Goal: Communication & Community: Answer question/provide support

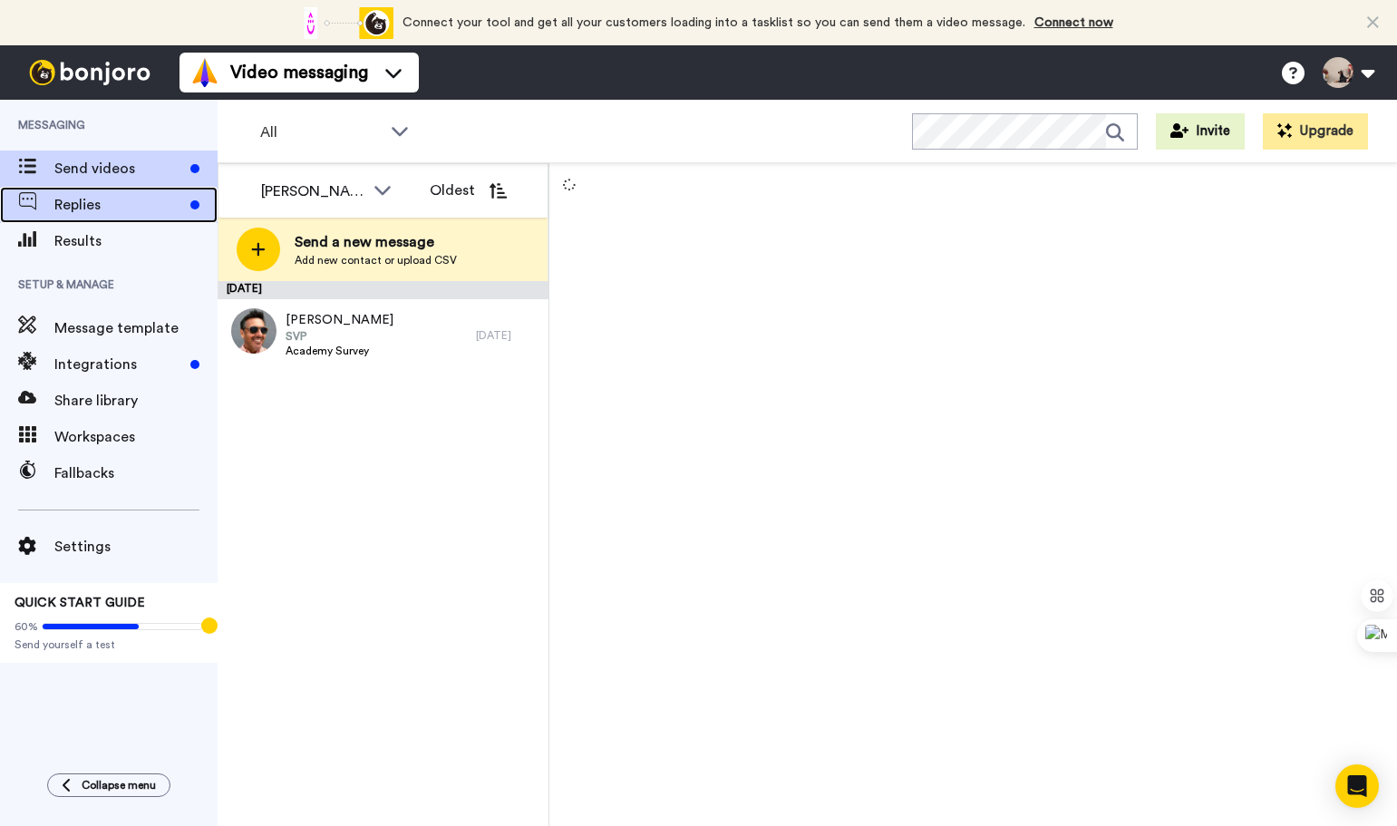
click at [102, 189] on div "Replies" at bounding box center [109, 205] width 218 height 36
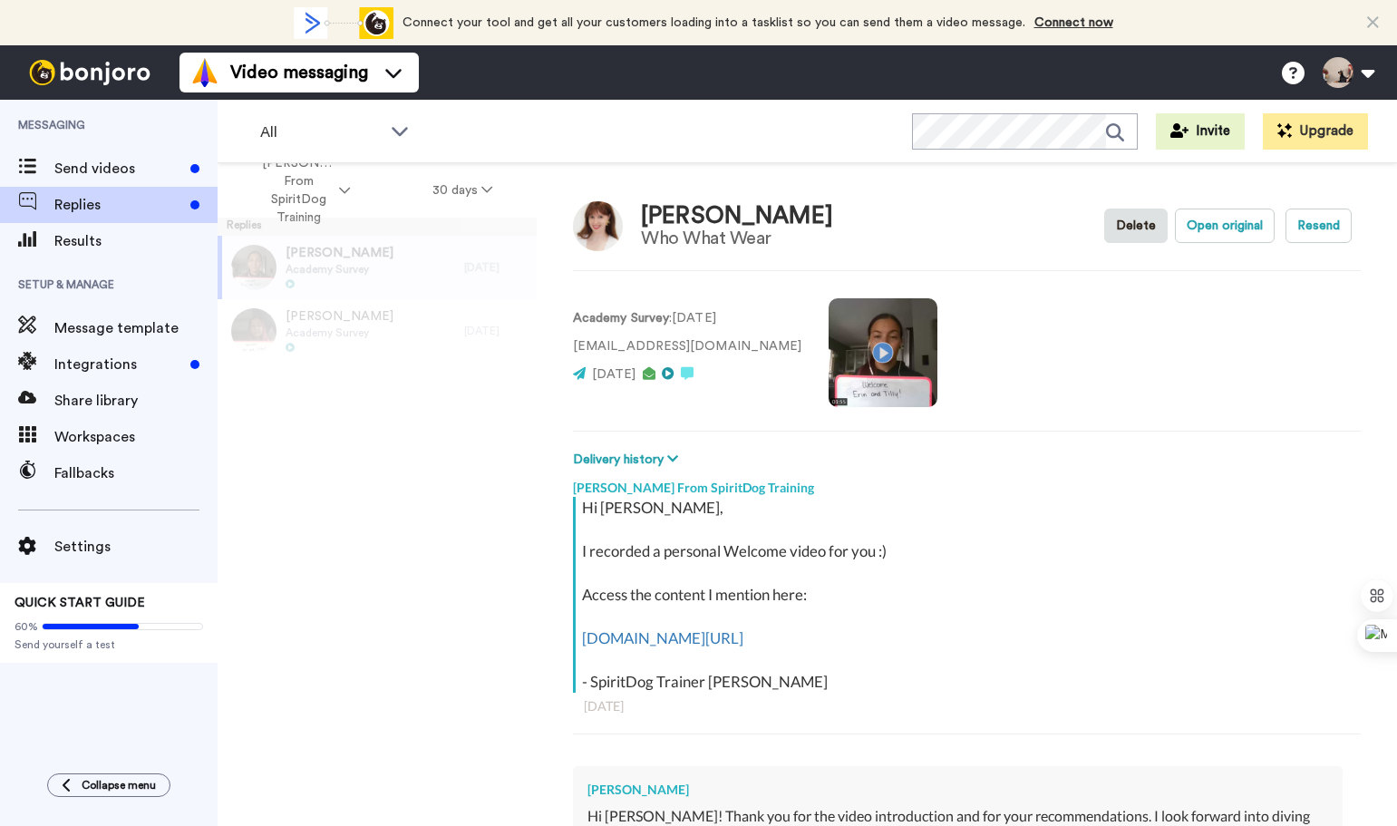
type textarea "x"
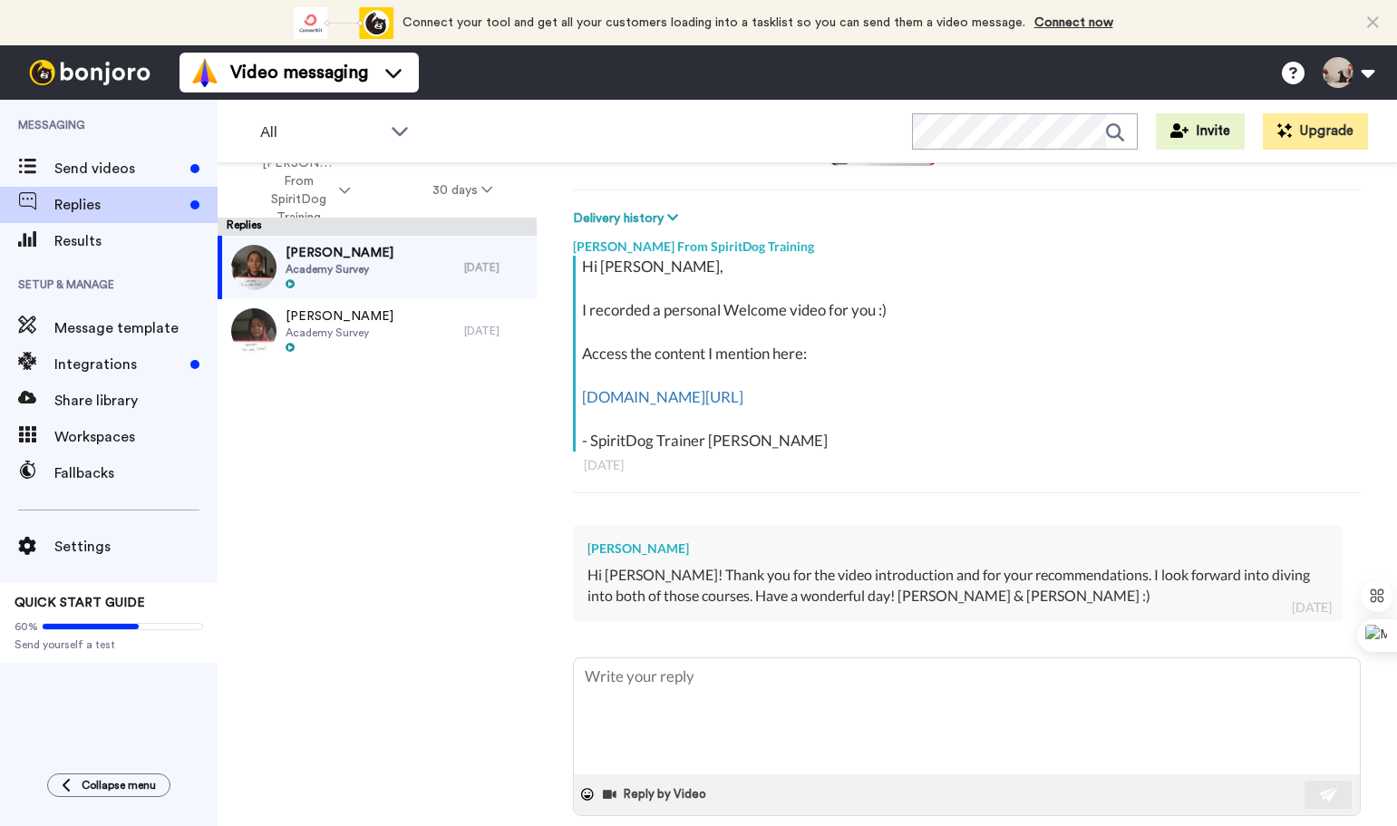
scroll to position [266, 0]
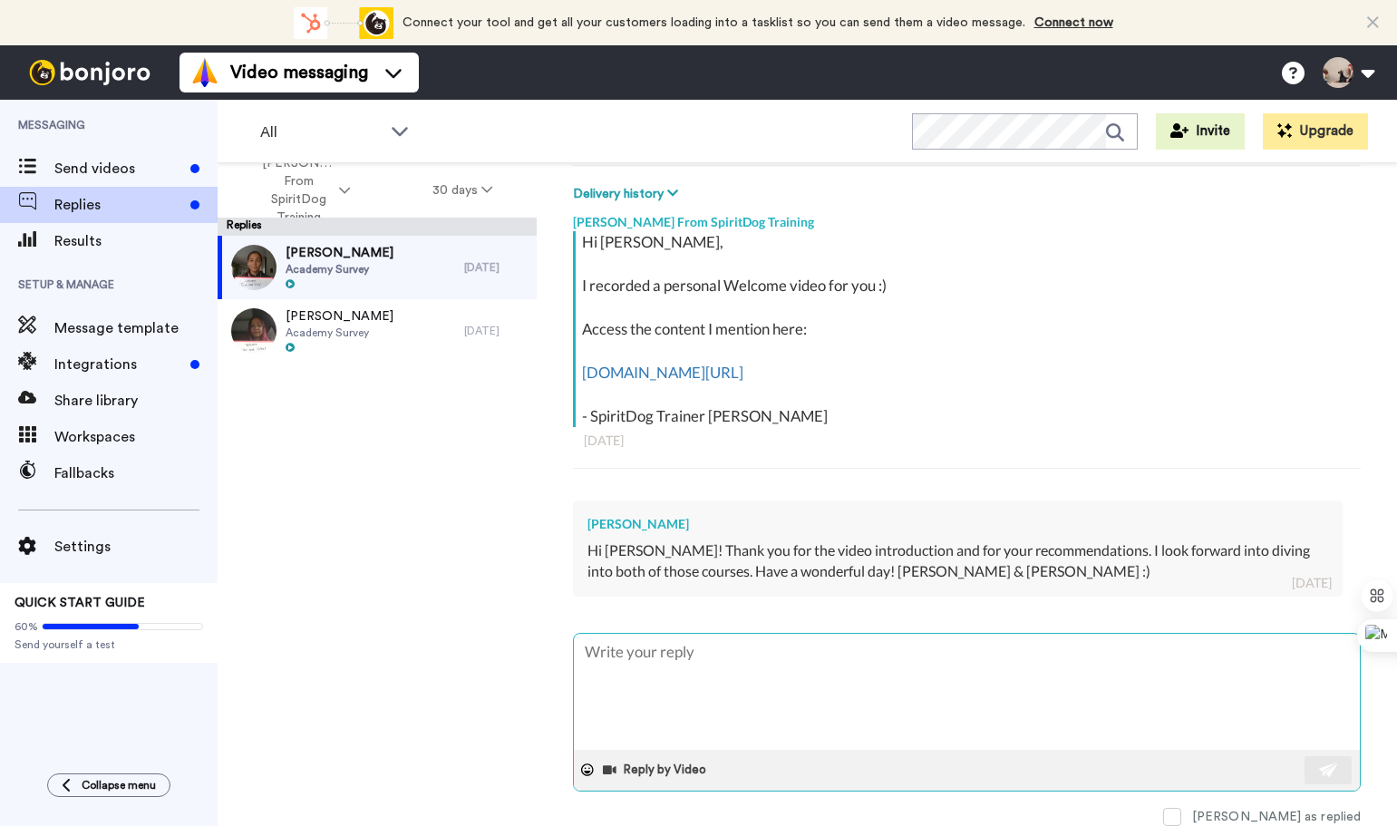
click at [837, 659] on textarea at bounding box center [967, 692] width 786 height 116
click at [837, 663] on textarea at bounding box center [967, 692] width 786 height 116
type textarea ":"
type textarea "x"
type textarea ":)"
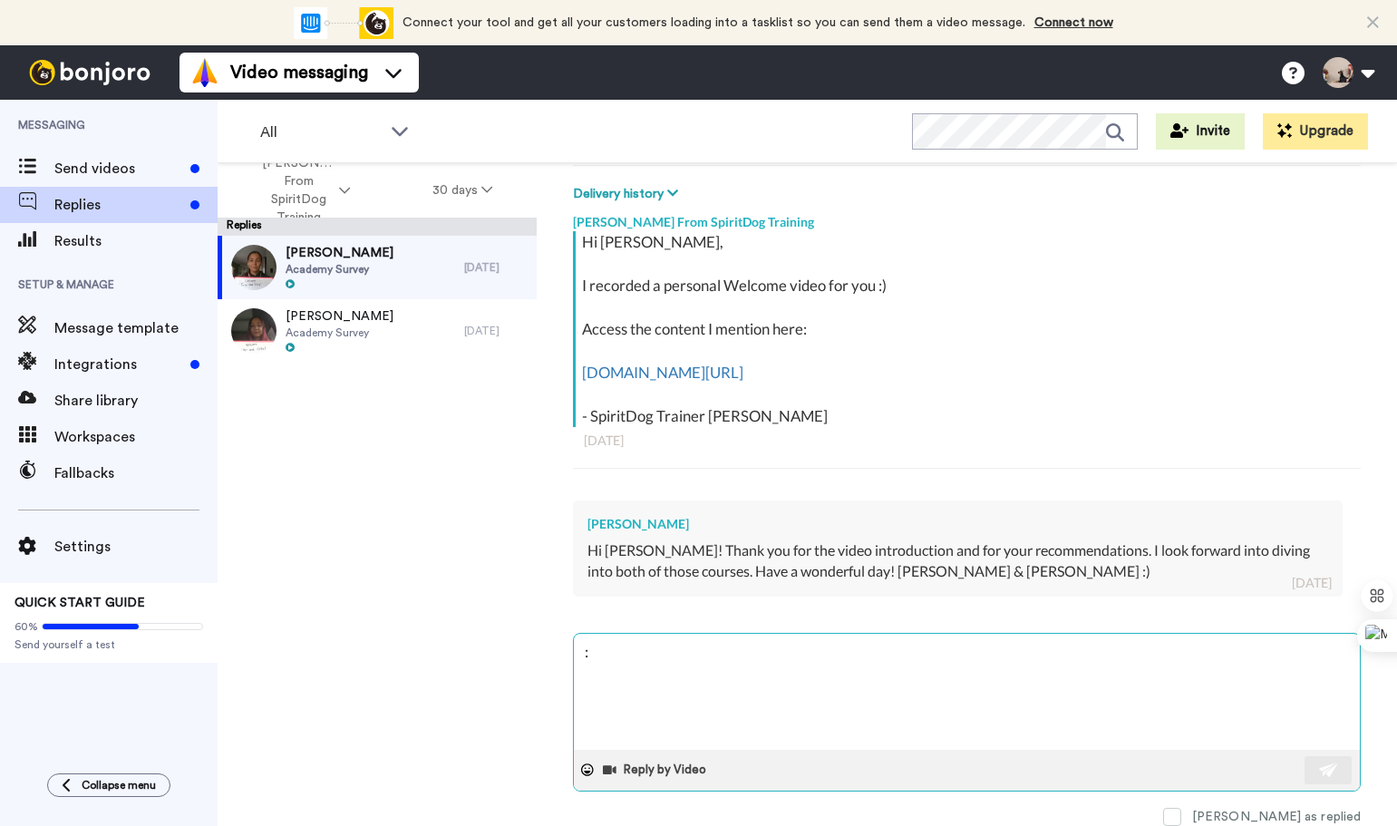
type textarea "x"
type textarea ":)"
click at [1319, 773] on img at bounding box center [1329, 769] width 20 height 15
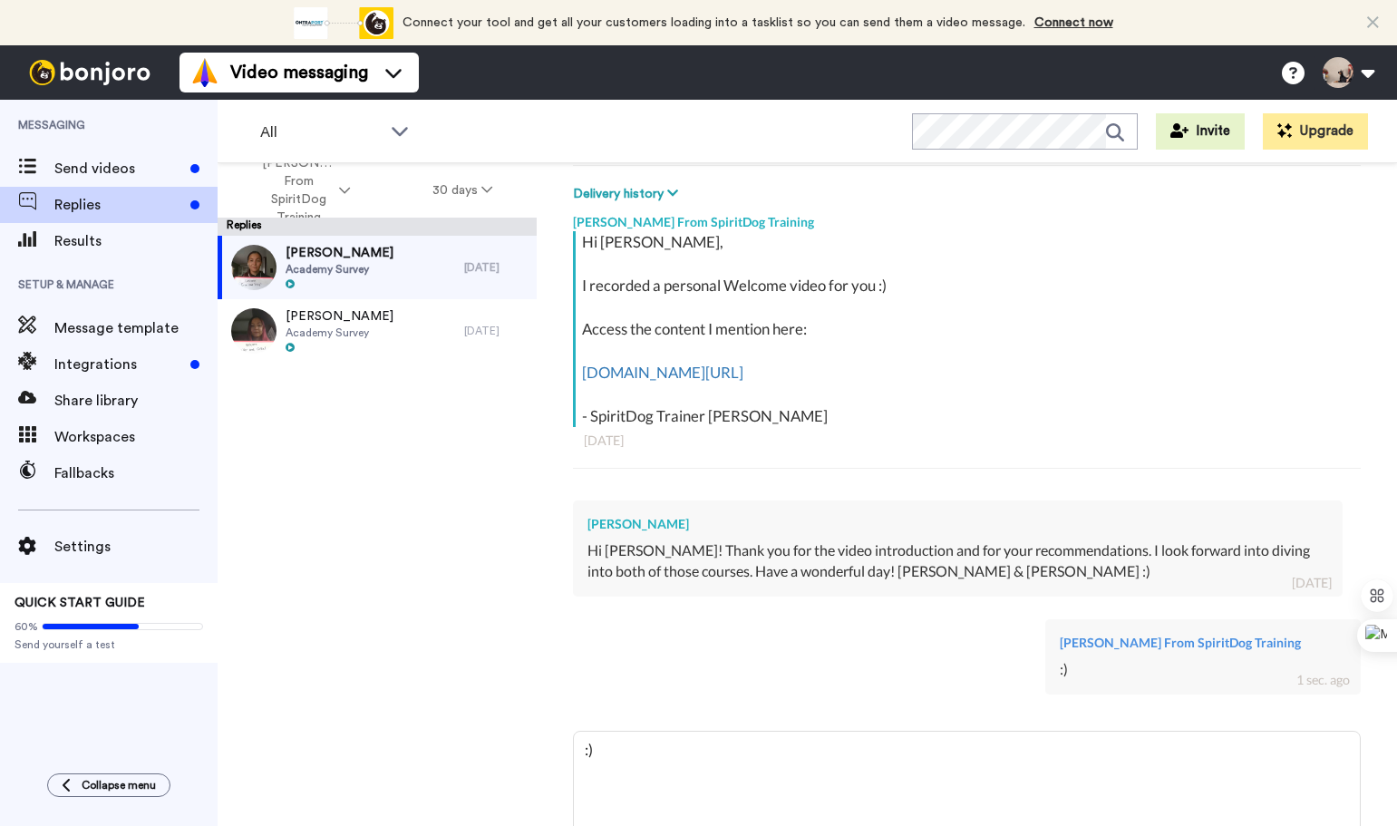
type textarea "x"
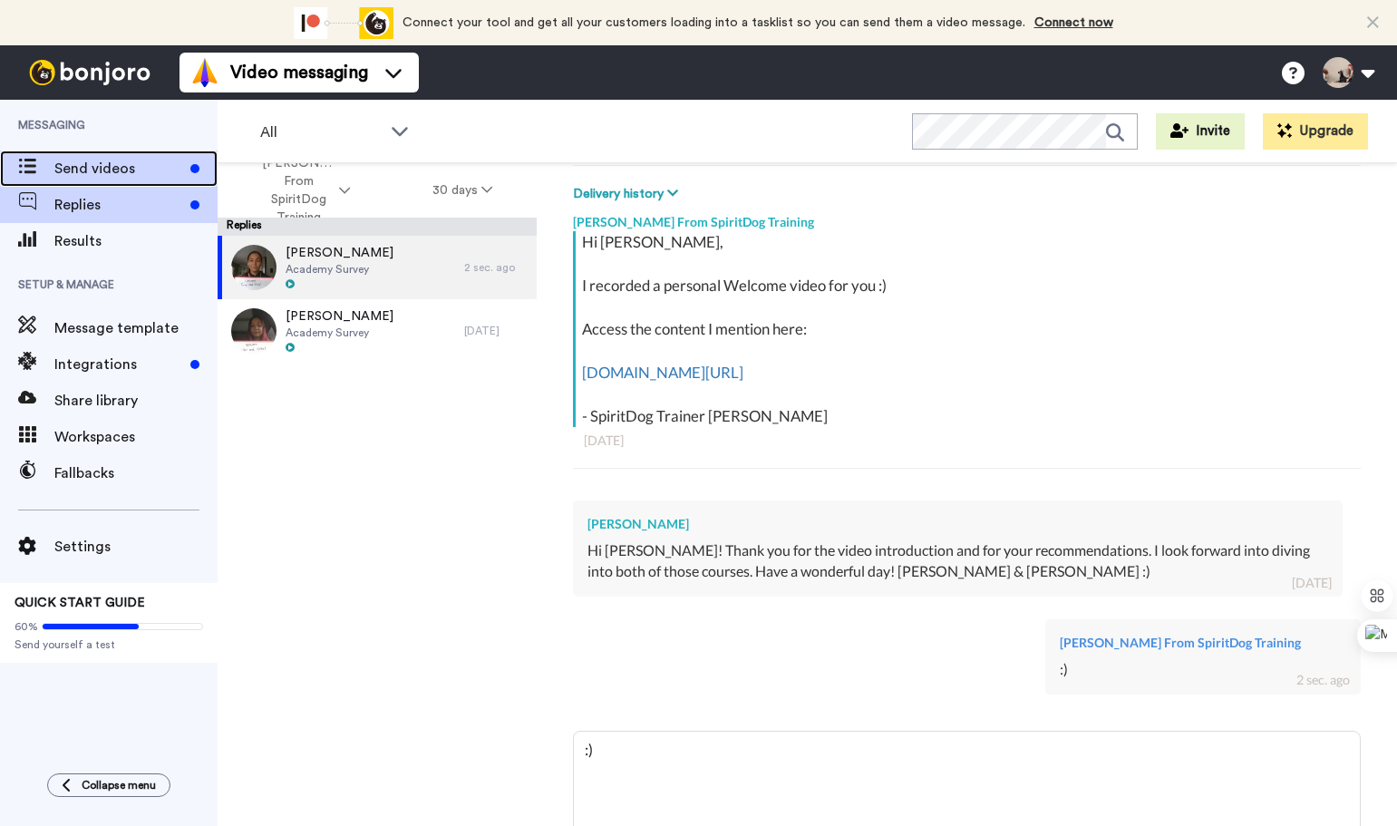
click at [115, 176] on span "Send videos" at bounding box center [118, 169] width 129 height 22
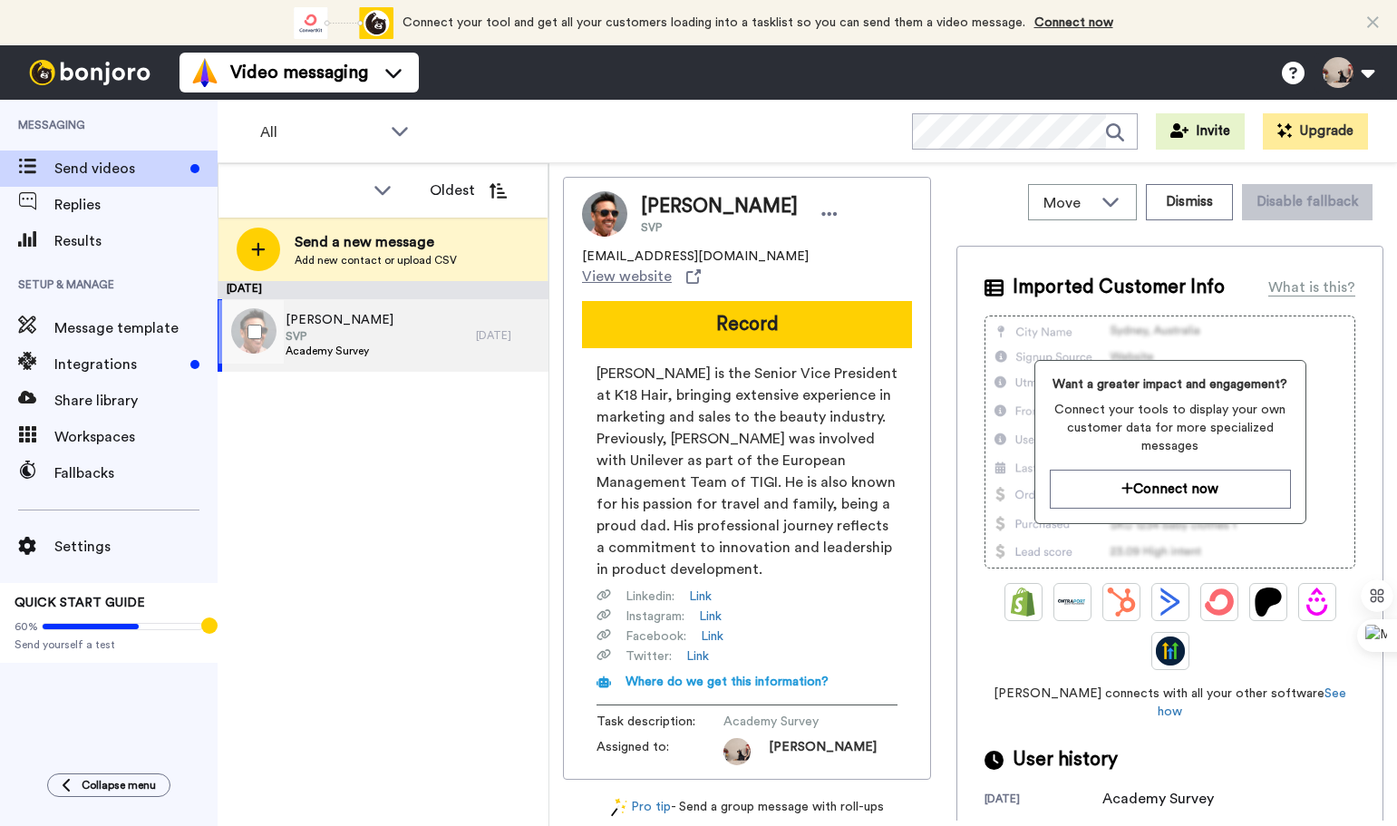
click at [314, 328] on span "[PERSON_NAME]" at bounding box center [339, 320] width 108 height 18
click at [400, 334] on div "[PERSON_NAME] SVP Academy Survey" at bounding box center [347, 335] width 258 height 73
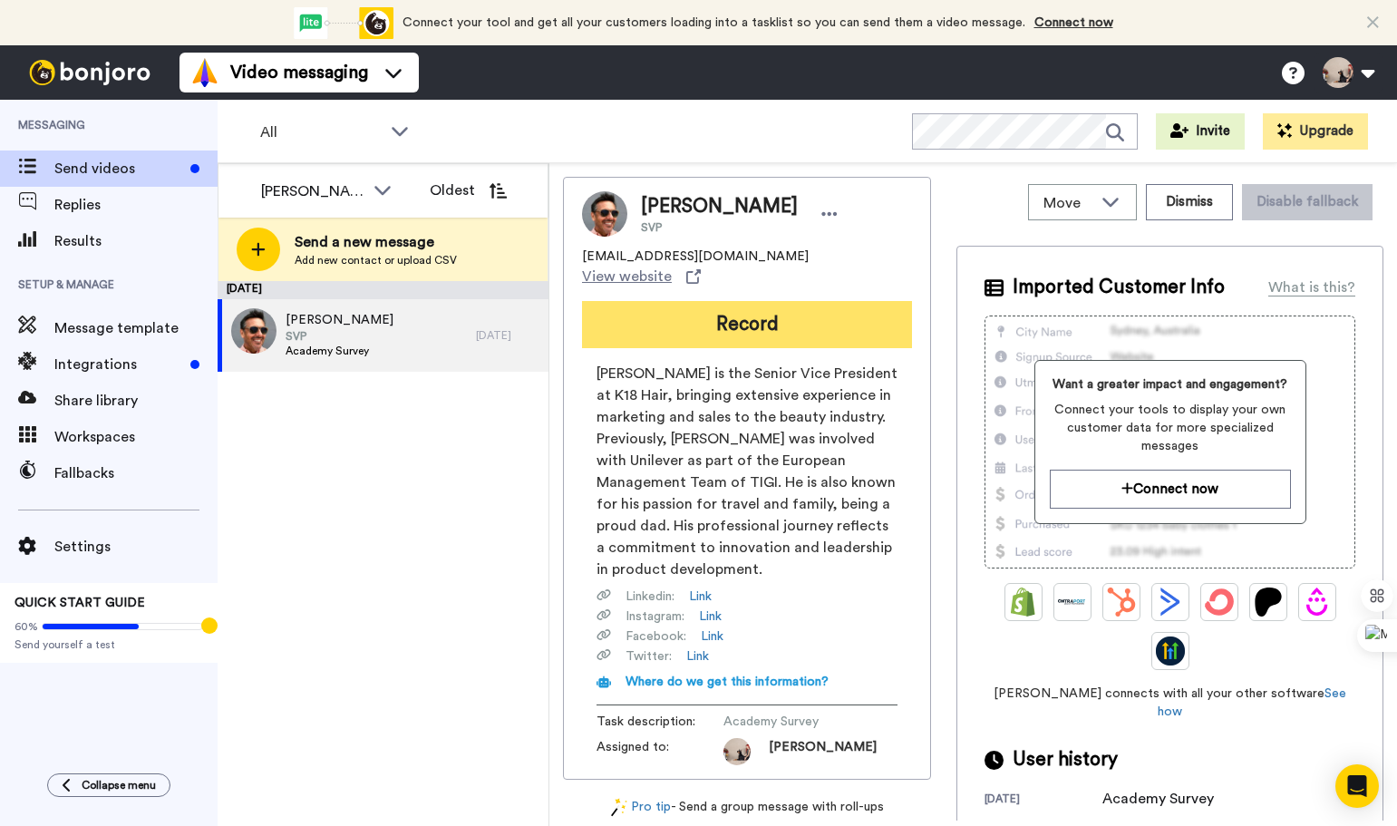
click at [757, 305] on button "Record" at bounding box center [747, 324] width 330 height 47
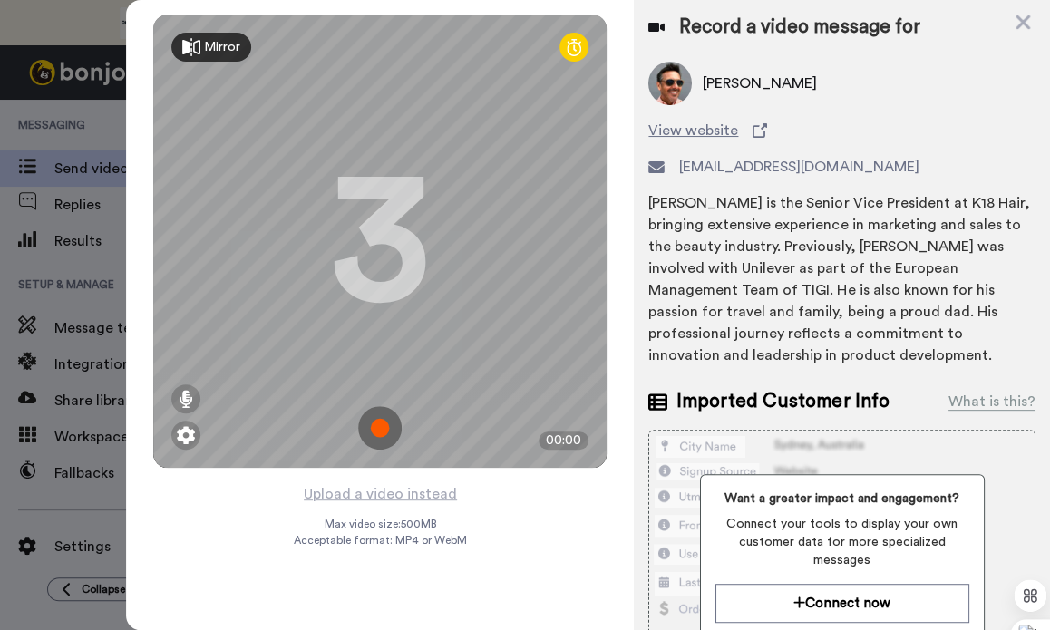
click at [388, 430] on img at bounding box center [380, 428] width 44 height 44
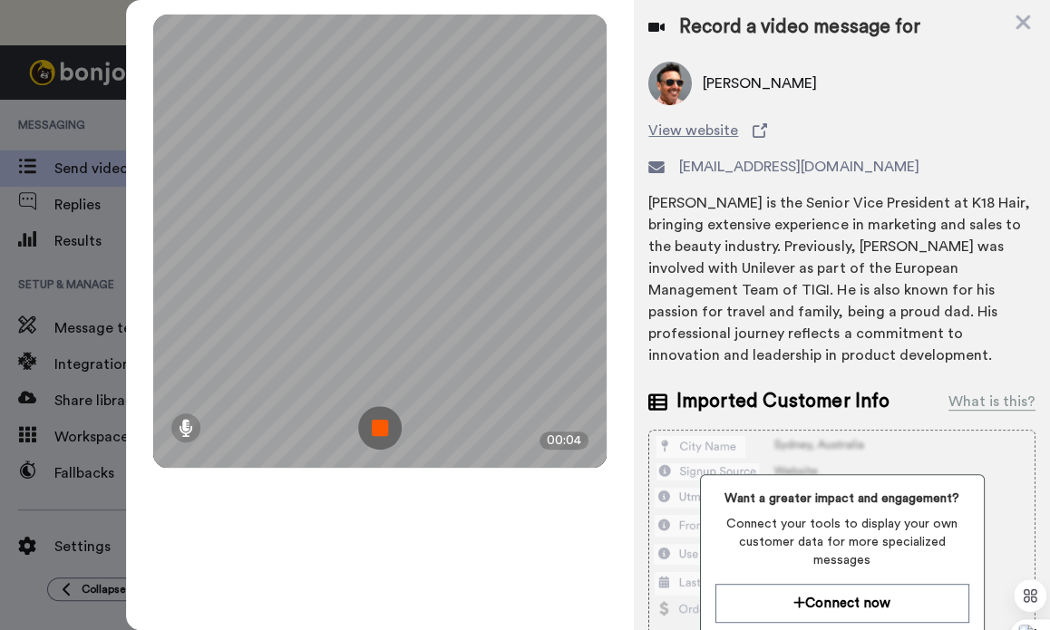
click at [388, 430] on img at bounding box center [380, 428] width 44 height 44
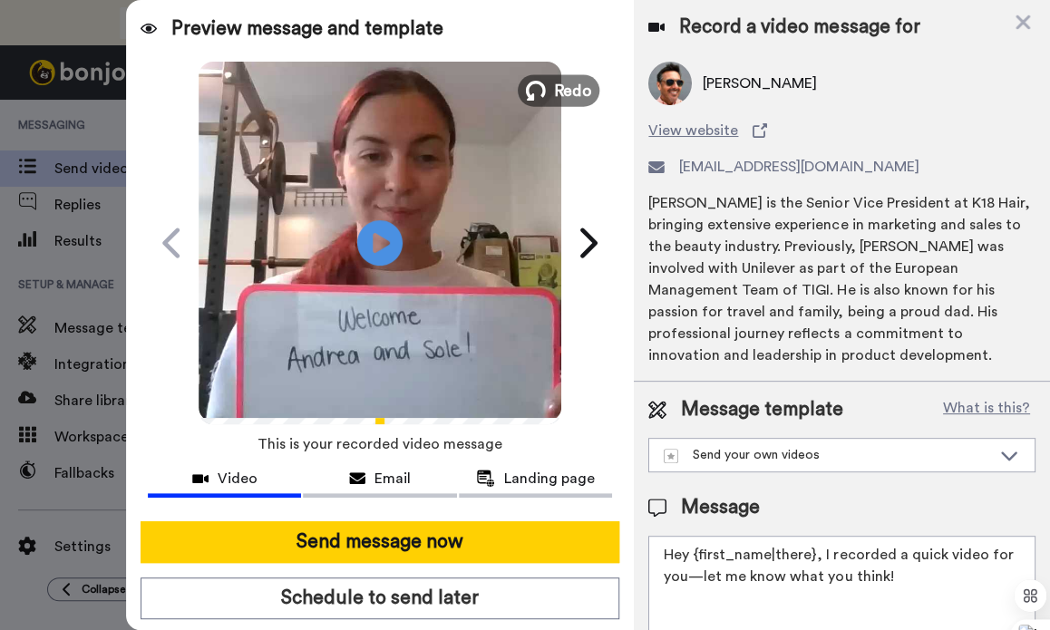
click at [558, 100] on span "Redo" at bounding box center [573, 90] width 38 height 24
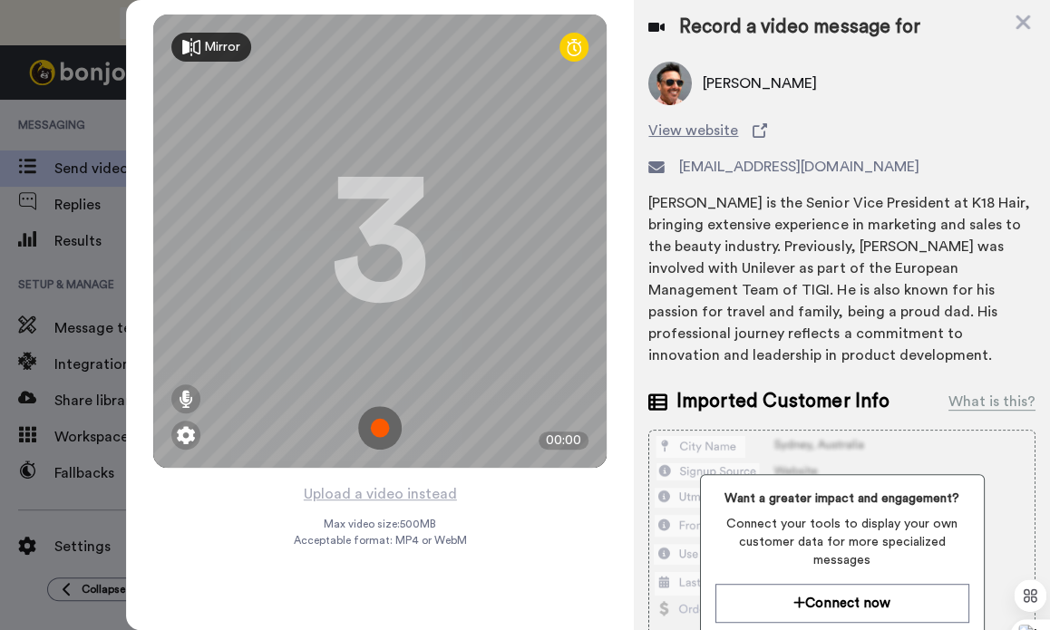
click at [381, 429] on img at bounding box center [380, 428] width 44 height 44
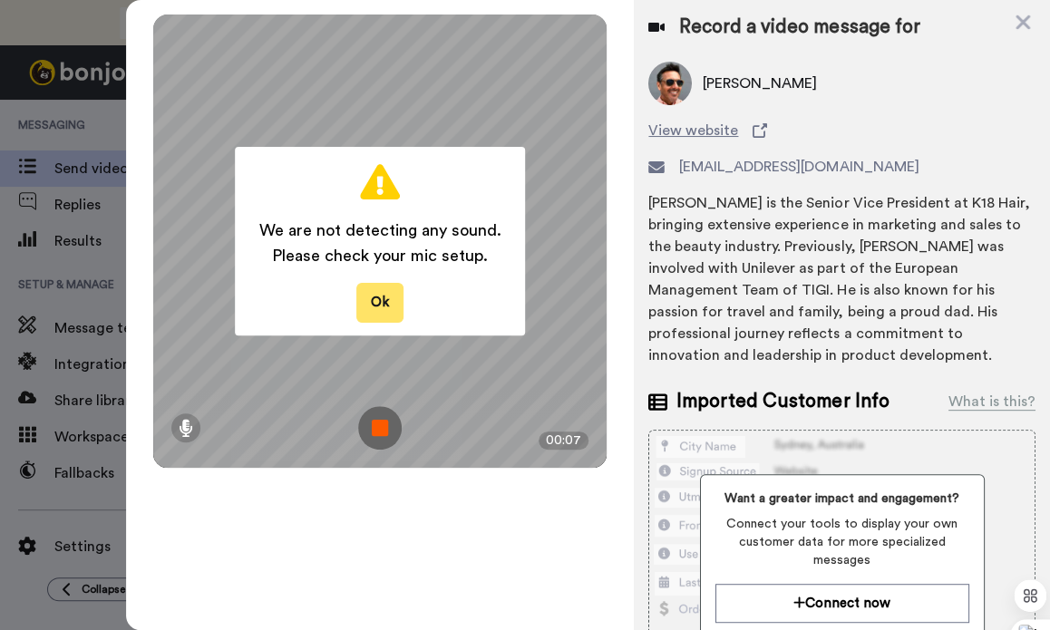
click at [373, 309] on button "Ok" at bounding box center [379, 302] width 47 height 39
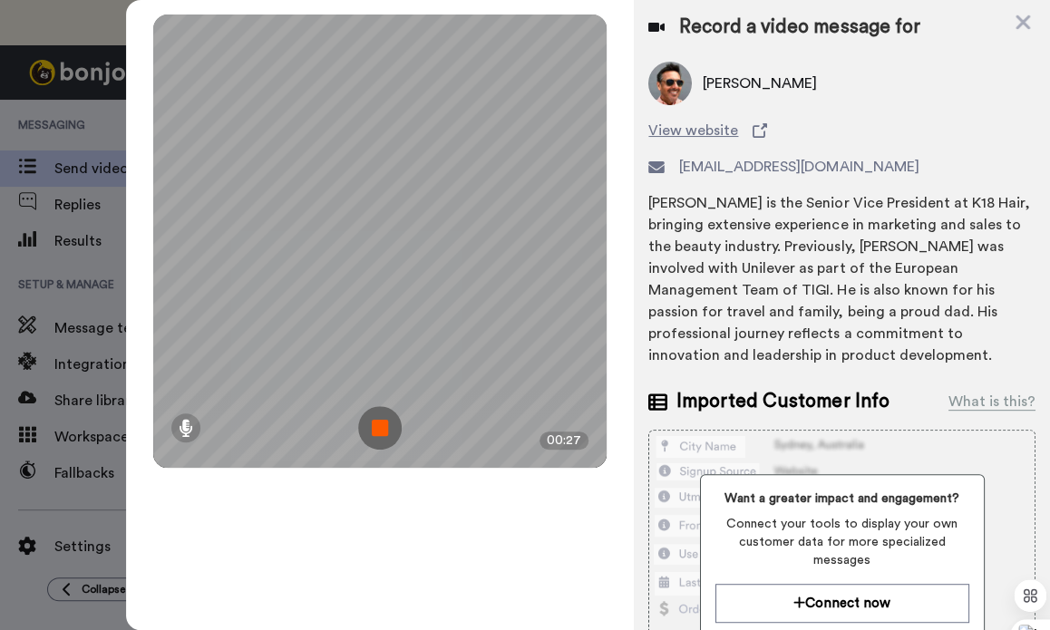
click at [370, 433] on img at bounding box center [380, 428] width 44 height 44
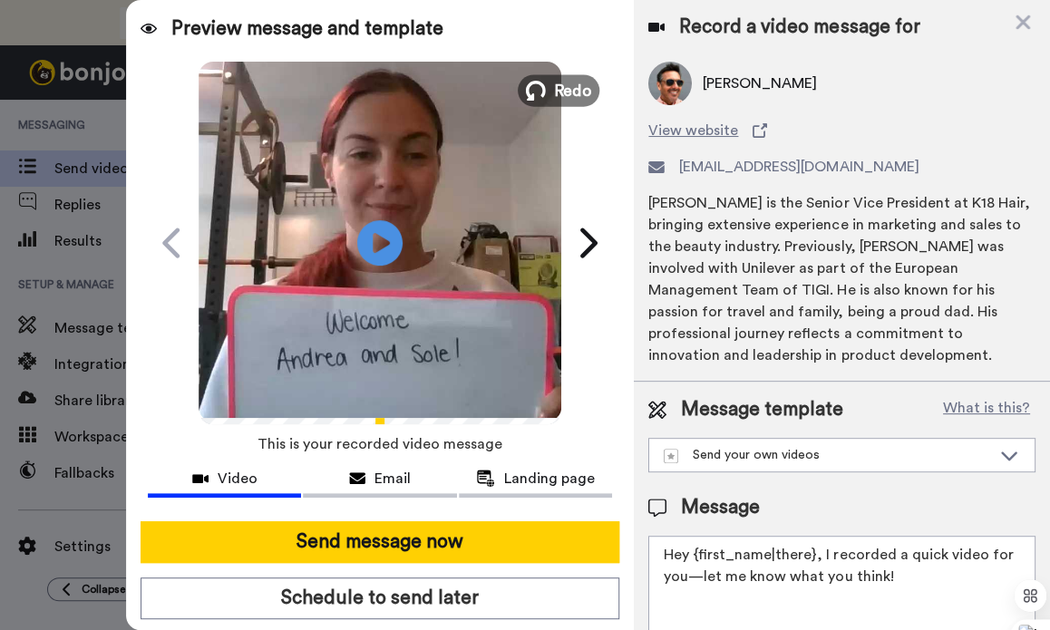
click at [554, 91] on span "Redo" at bounding box center [573, 90] width 38 height 24
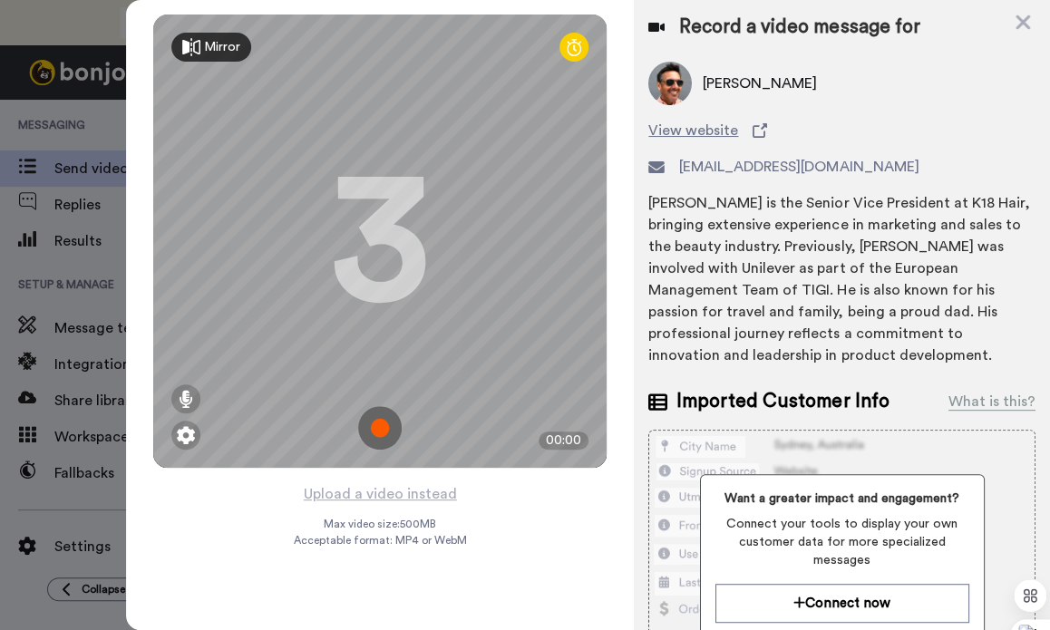
click at [382, 424] on img at bounding box center [380, 428] width 44 height 44
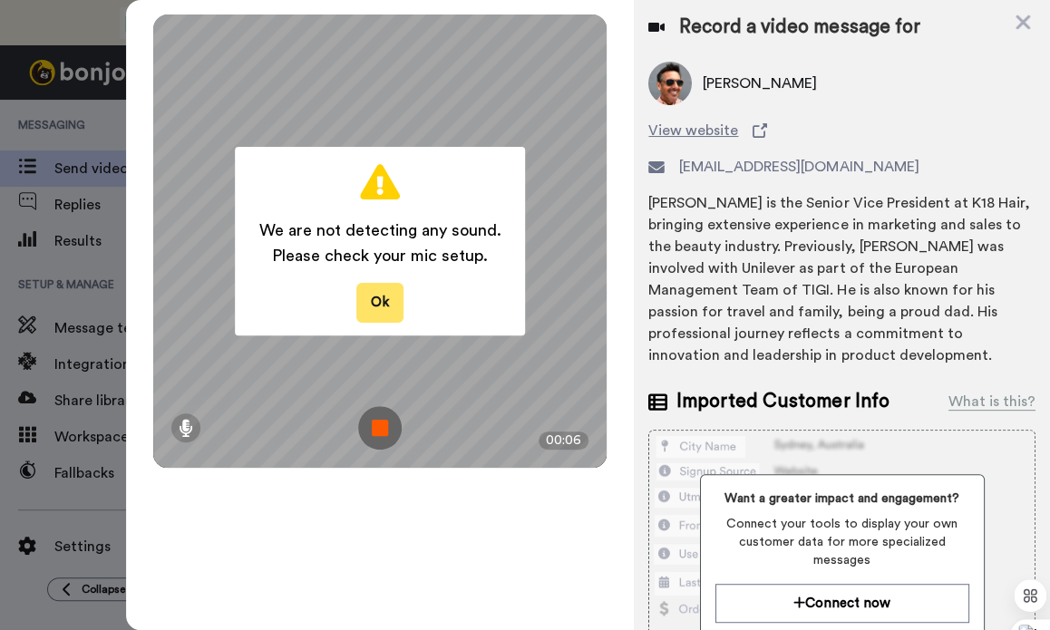
click at [384, 292] on button "Ok" at bounding box center [379, 302] width 47 height 39
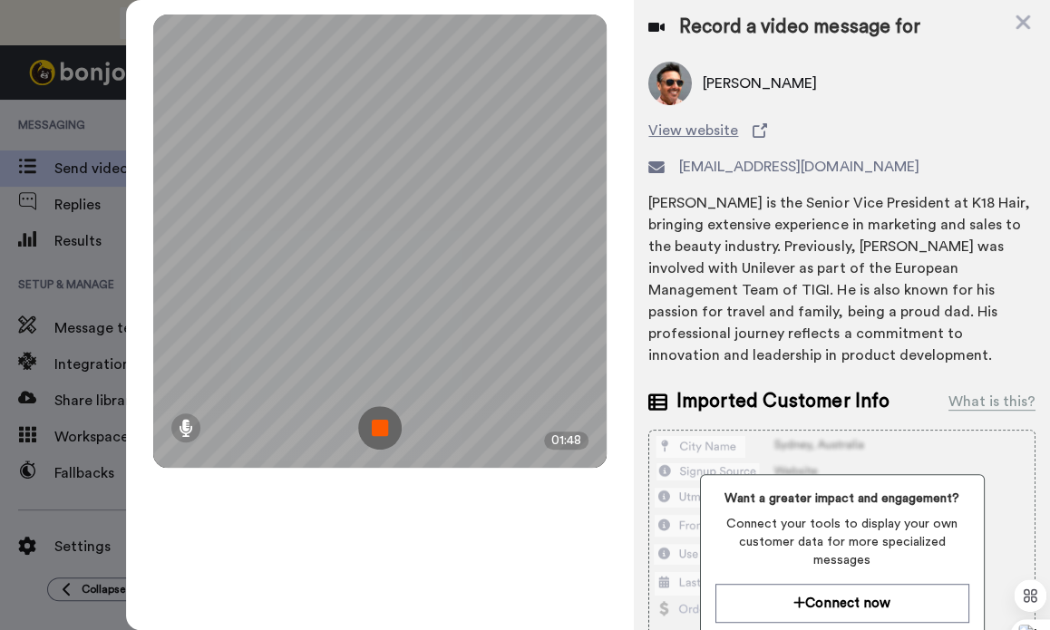
click at [379, 424] on img at bounding box center [380, 428] width 44 height 44
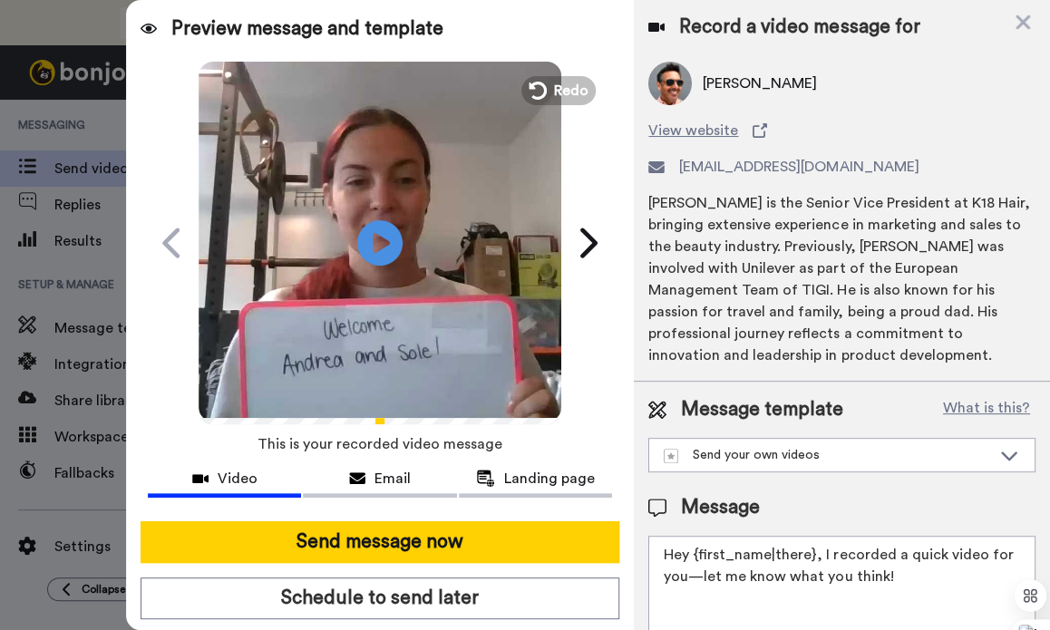
click at [421, 260] on video at bounding box center [379, 240] width 363 height 363
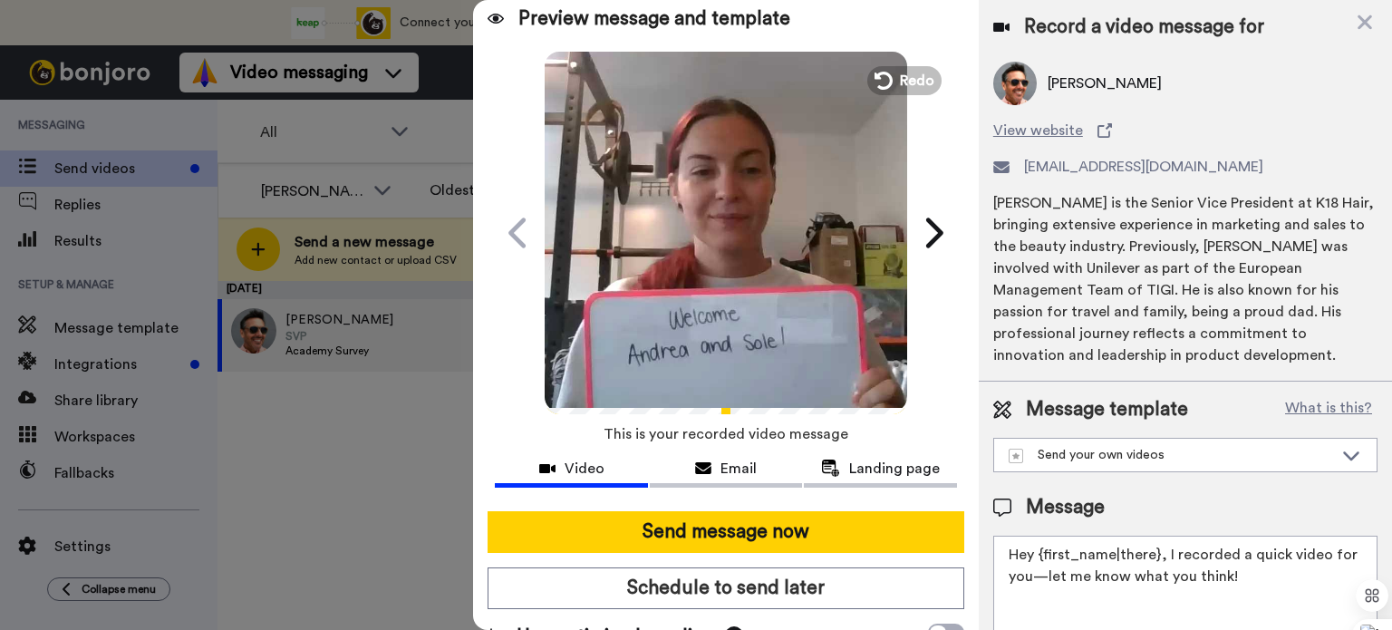
scroll to position [44, 0]
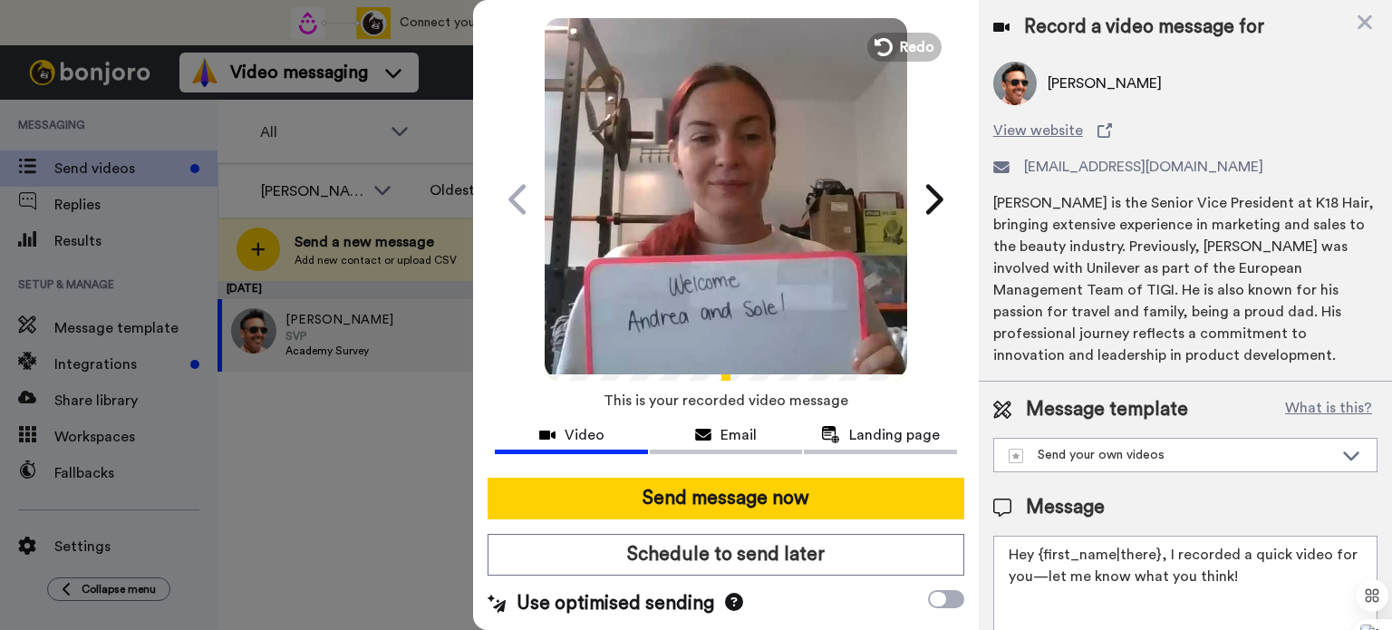
drag, startPoint x: 1248, startPoint y: 584, endPoint x: 989, endPoint y: 541, distance: 262.7
click at [989, 541] on div "Message template What is this? Send your own videos Calm Walk Forumla Listening…" at bounding box center [1185, 548] width 413 height 332
paste textarea "i Erin, I recorded a personal Welcome video for you :) Access the content I men…"
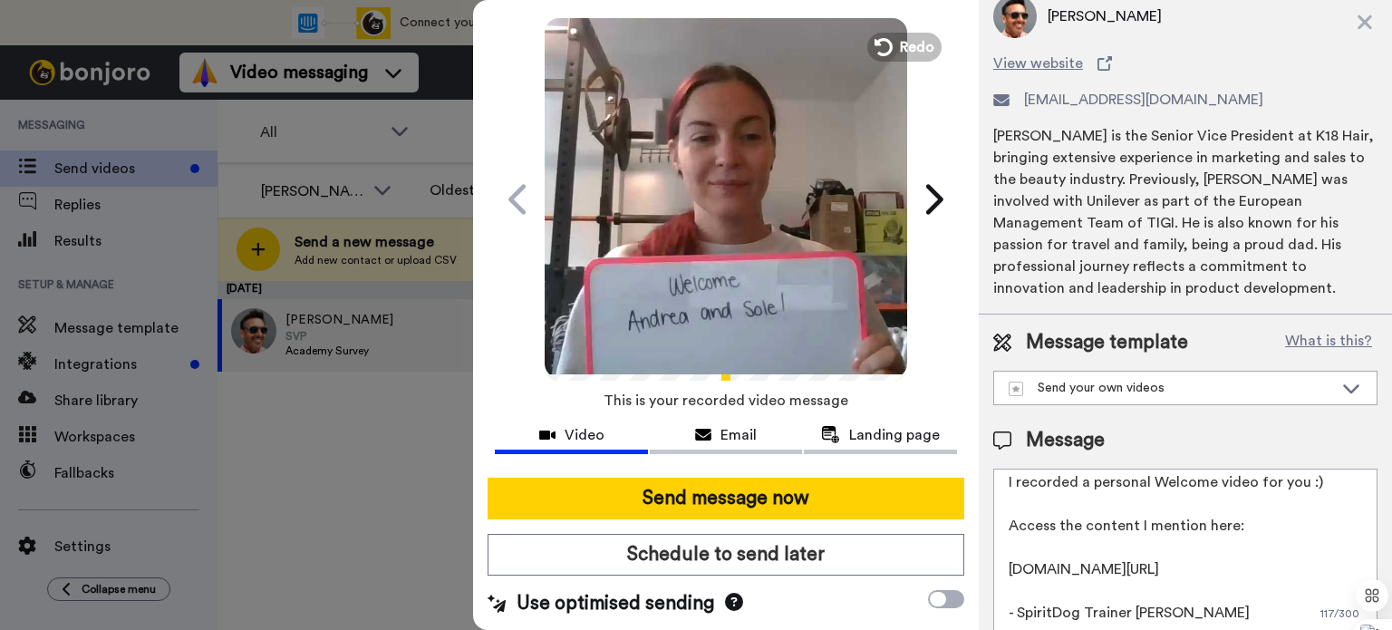
scroll to position [70, 0]
drag, startPoint x: 1159, startPoint y: 570, endPoint x: 975, endPoint y: 538, distance: 186.7
click at [975, 538] on div "Preview message and template Play/Pause Wanted to share this with you! Ashley F…" at bounding box center [932, 315] width 919 height 630
click at [1098, 514] on textarea "Hi Erin, I recorded a personal Welcome video for you :) Access the content I me…" at bounding box center [1185, 550] width 384 height 163
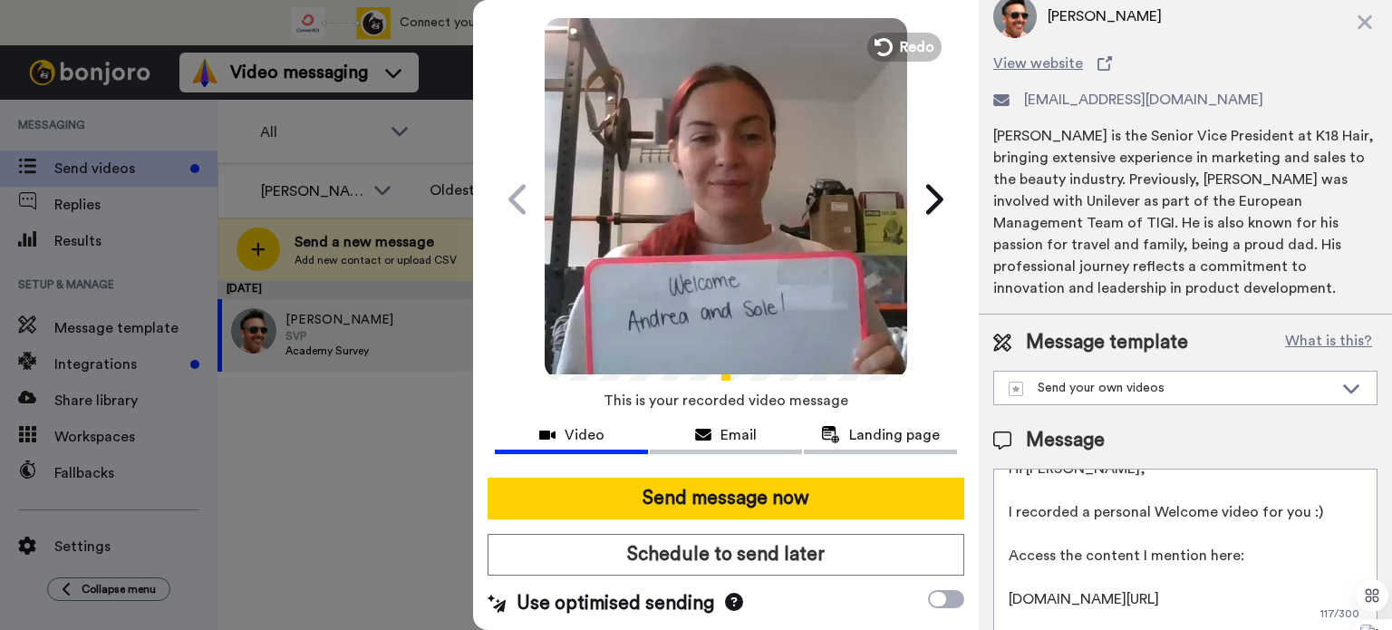
scroll to position [0, 0]
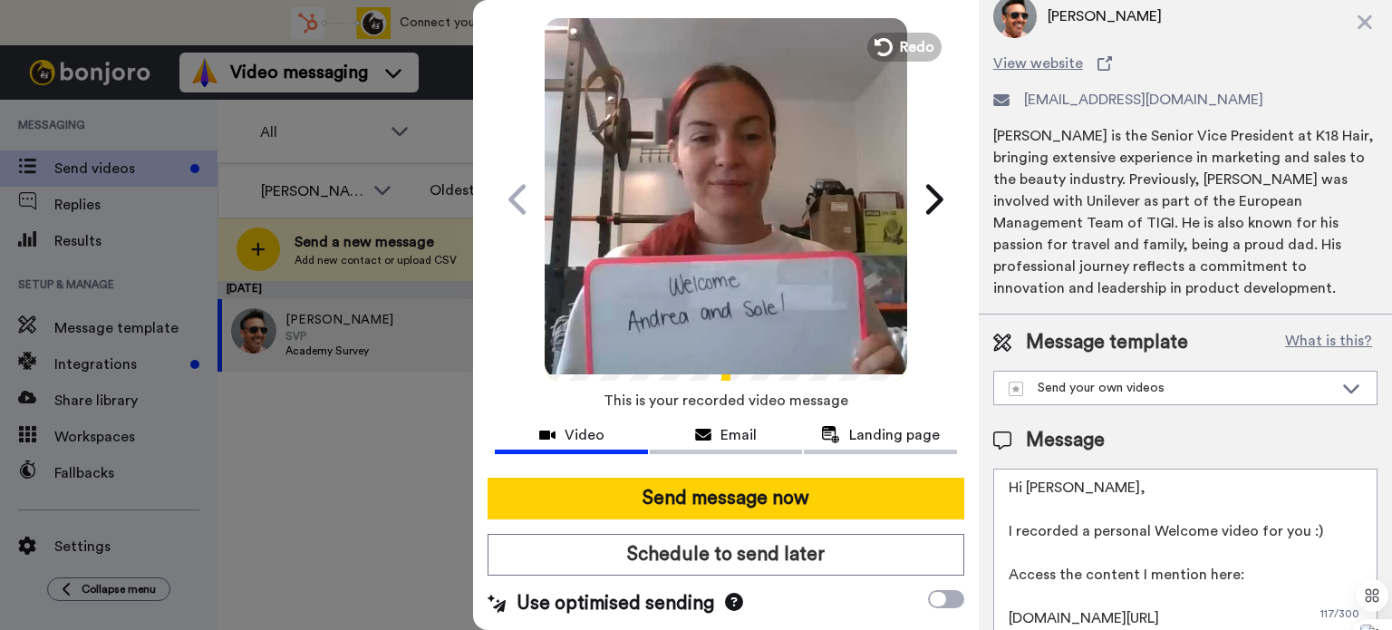
click at [1039, 487] on textarea "Hi Erin, I recorded a personal Welcome video for you :) Access the content I me…" at bounding box center [1185, 550] width 384 height 163
click at [1108, 525] on textarea "Hi Andrea, I recorded a personal Welcome video for you :) Access the content I …" at bounding box center [1185, 550] width 384 height 163
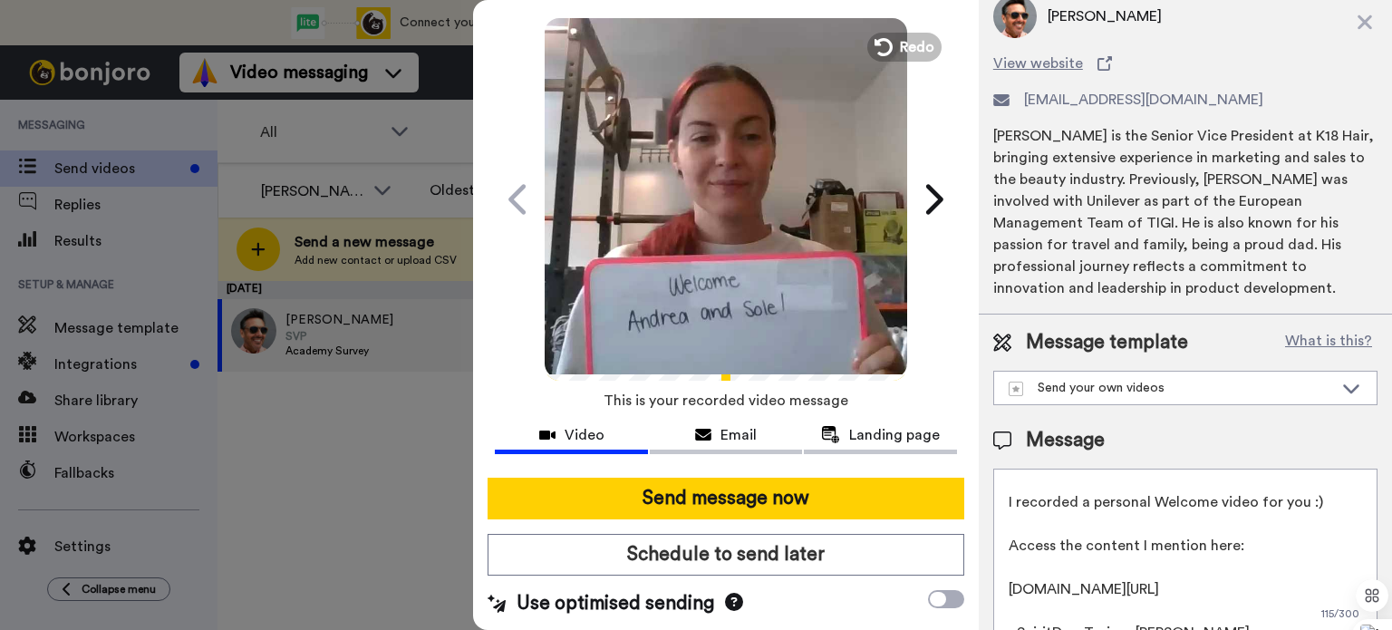
scroll to position [70, 0]
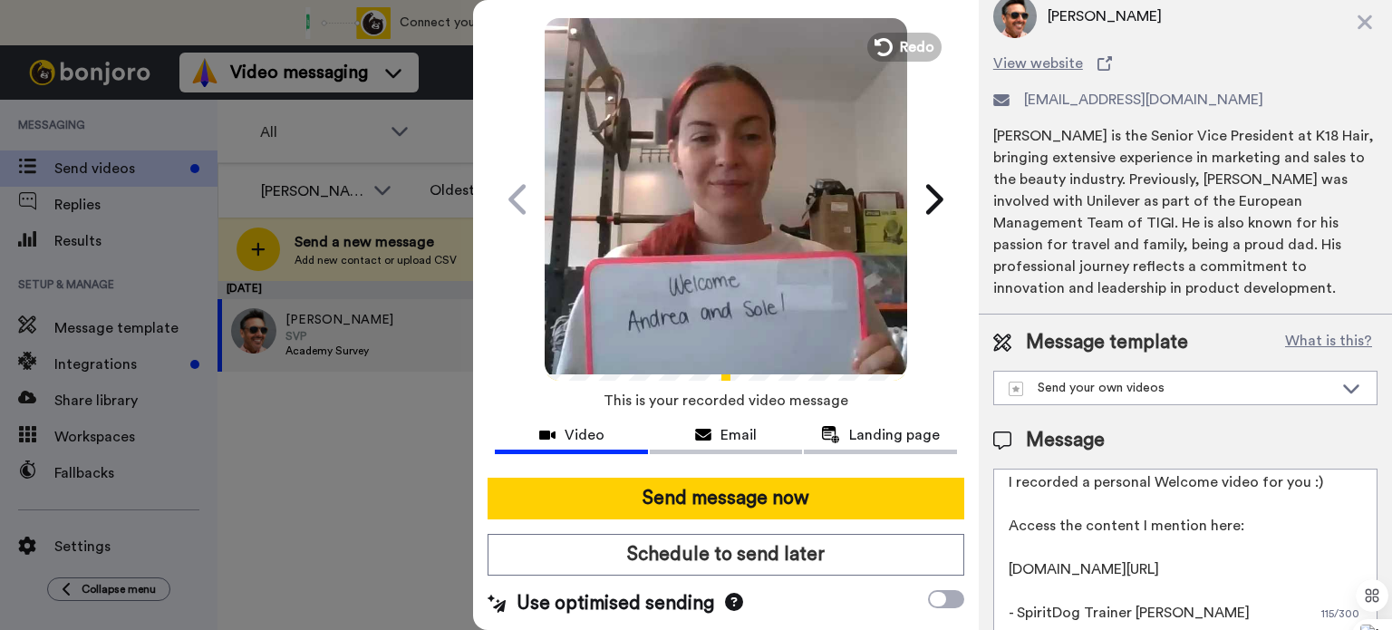
click at [1197, 524] on textarea "Hi Andrea, I recorded a personal Welcome video for you :) Access the content I …" at bounding box center [1185, 550] width 384 height 163
drag, startPoint x: 1137, startPoint y: 563, endPoint x: 993, endPoint y: 547, distance: 144.9
click at [993, 547] on textarea "Hi Andrea, I recorded a personal Welcome video for you :) Access the content I …" at bounding box center [1185, 550] width 384 height 163
paste textarea "https://academy.spiritdogtraining.com/roadmap/separation-anxiety-solutions"
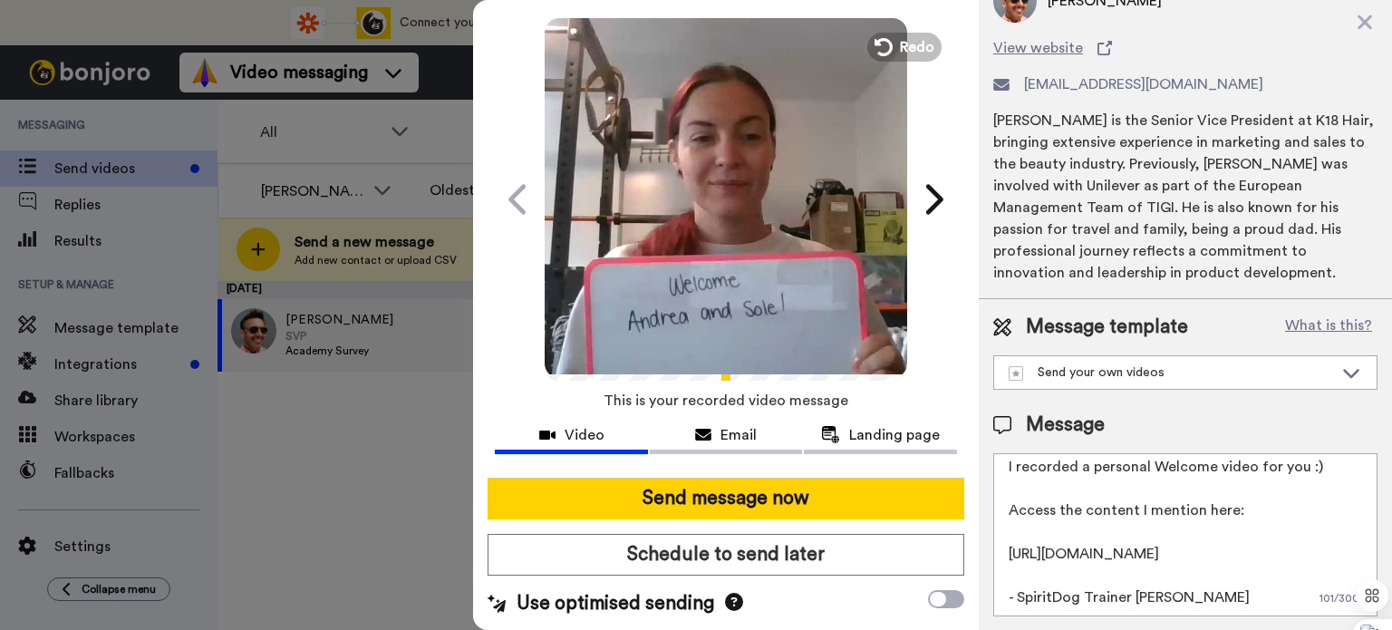
click at [1224, 554] on textarea "Hi Andrea, I recorded a personal Welcome video for you :) Access the content I …" at bounding box center [1185, 534] width 384 height 163
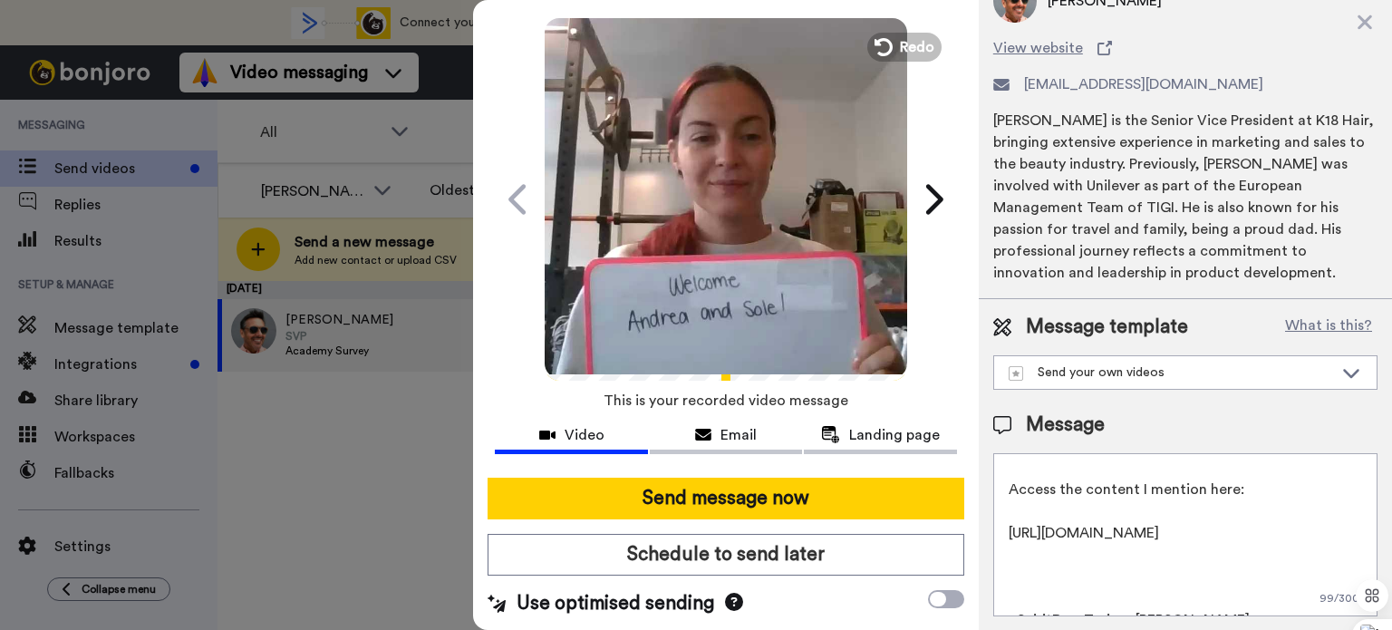
paste textarea "https://academy.spiritdogtraining.com/courses/30-day-reactivity-bootcamp/"
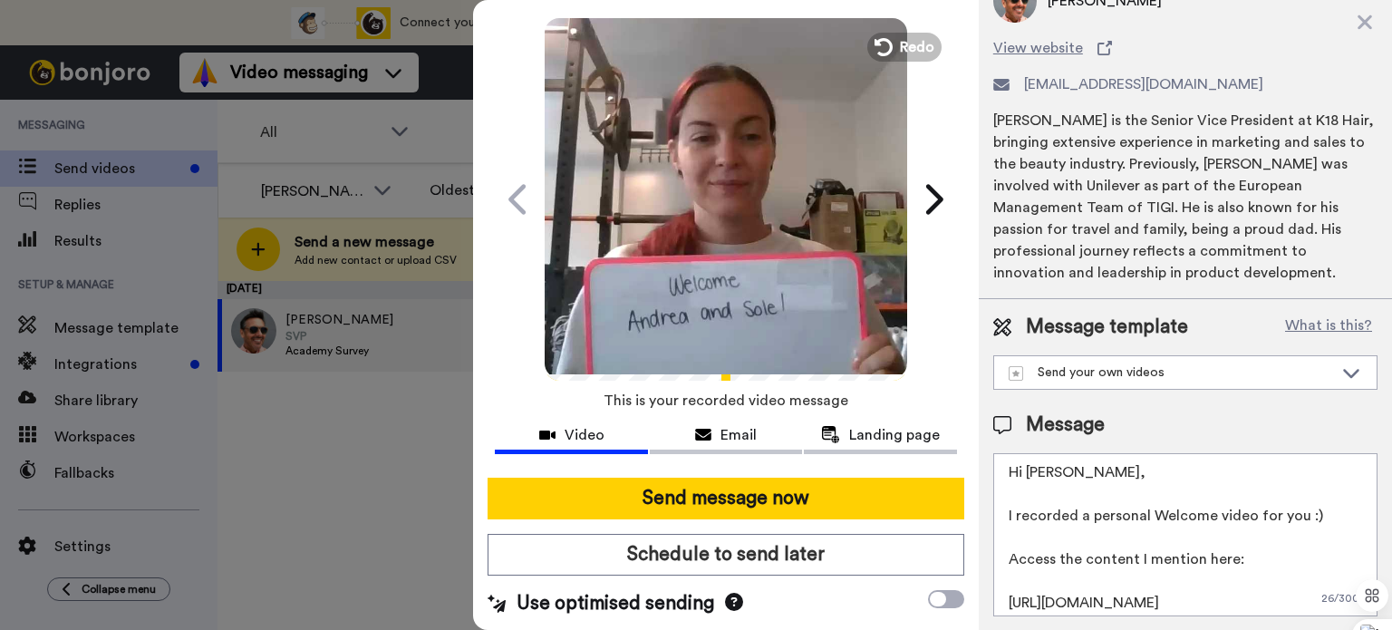
scroll to position [0, 0]
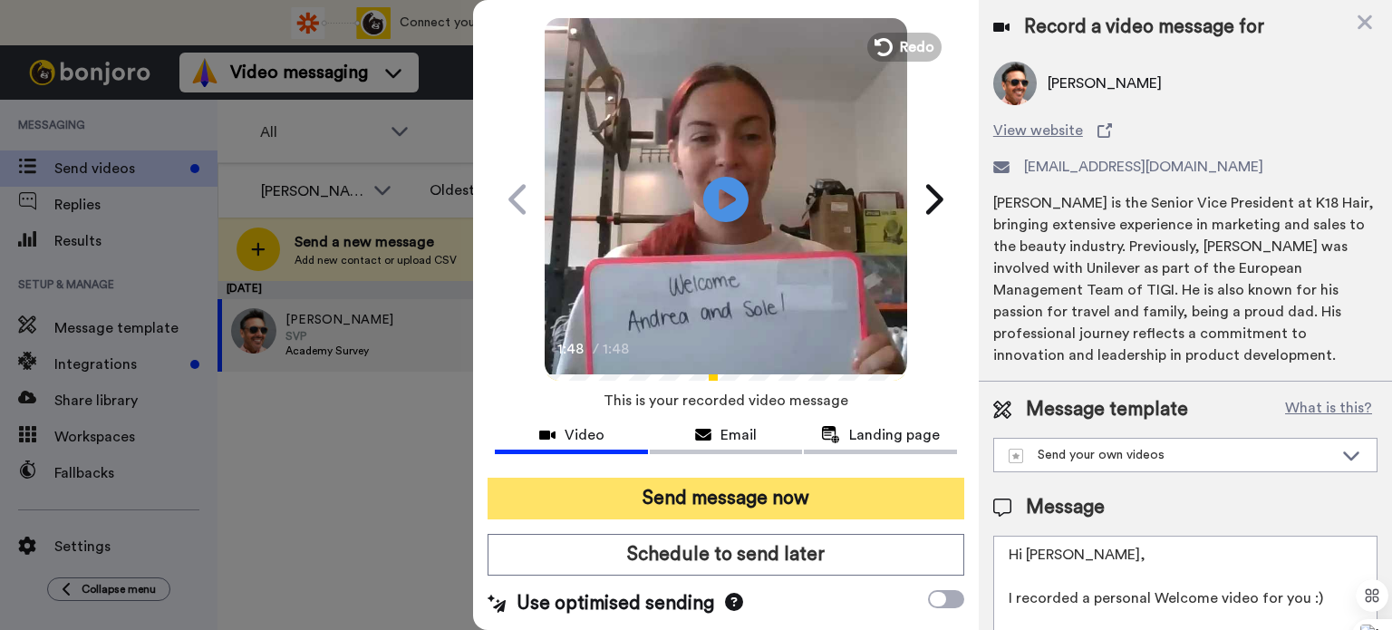
type textarea "Hi Andrea, I recorded a personal Welcome video for you :) Access the content I …"
click at [713, 498] on button "Send message now" at bounding box center [726, 499] width 477 height 42
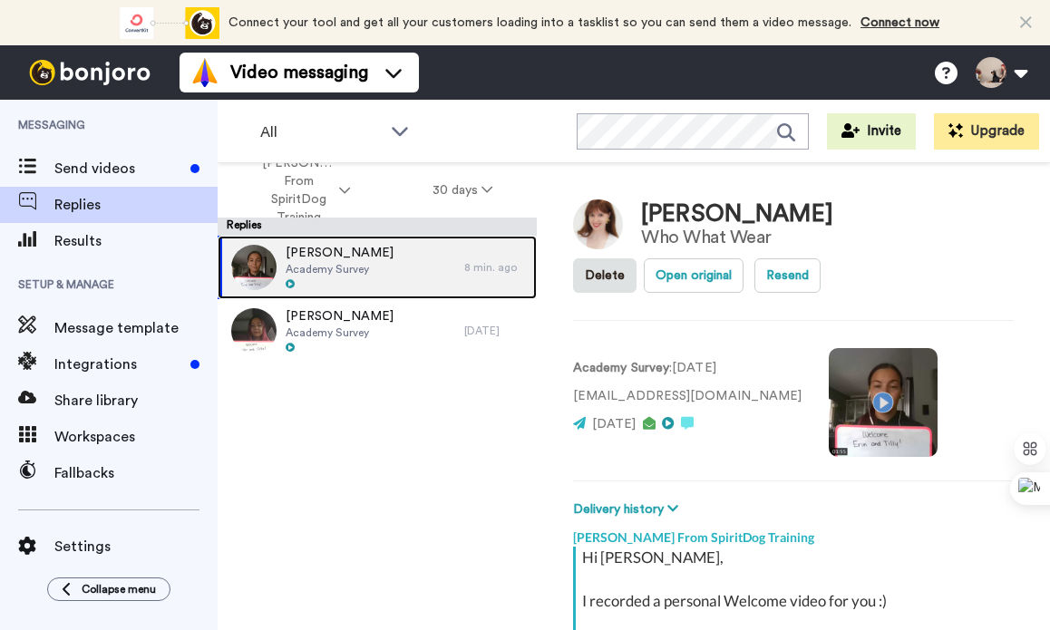
click at [377, 281] on div "Erin Fitzpatrick Academy Survey" at bounding box center [341, 267] width 247 height 63
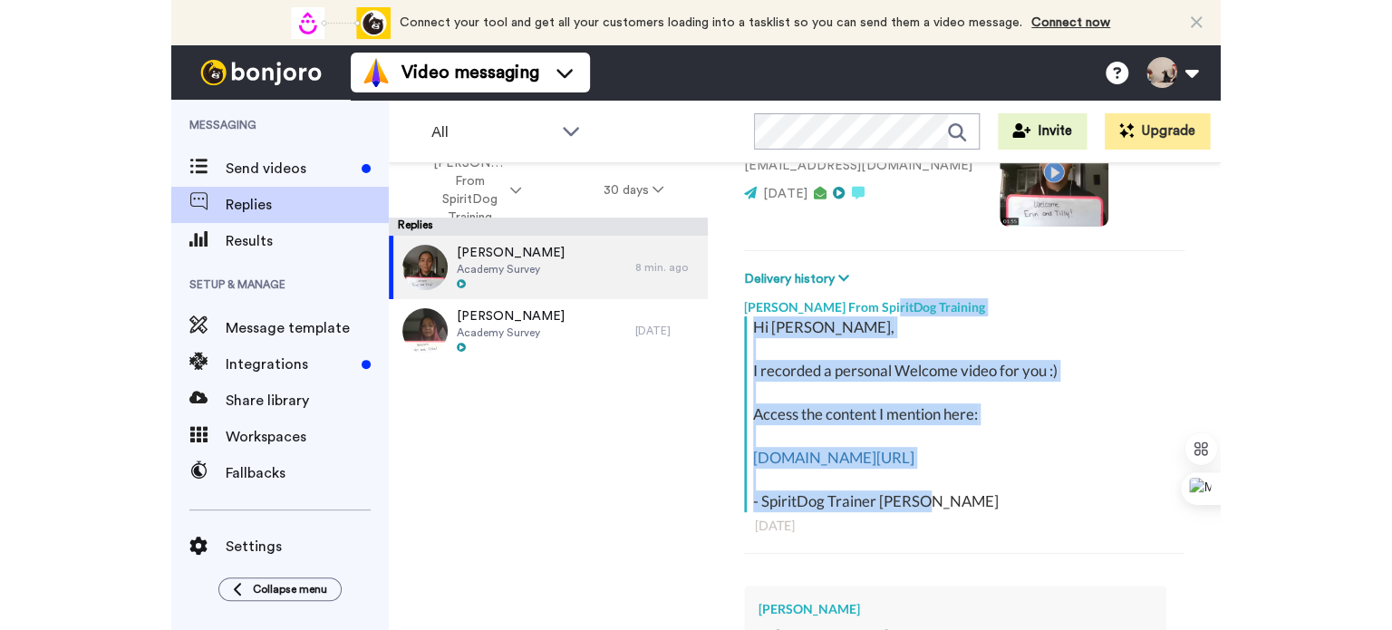
scroll to position [224, 0]
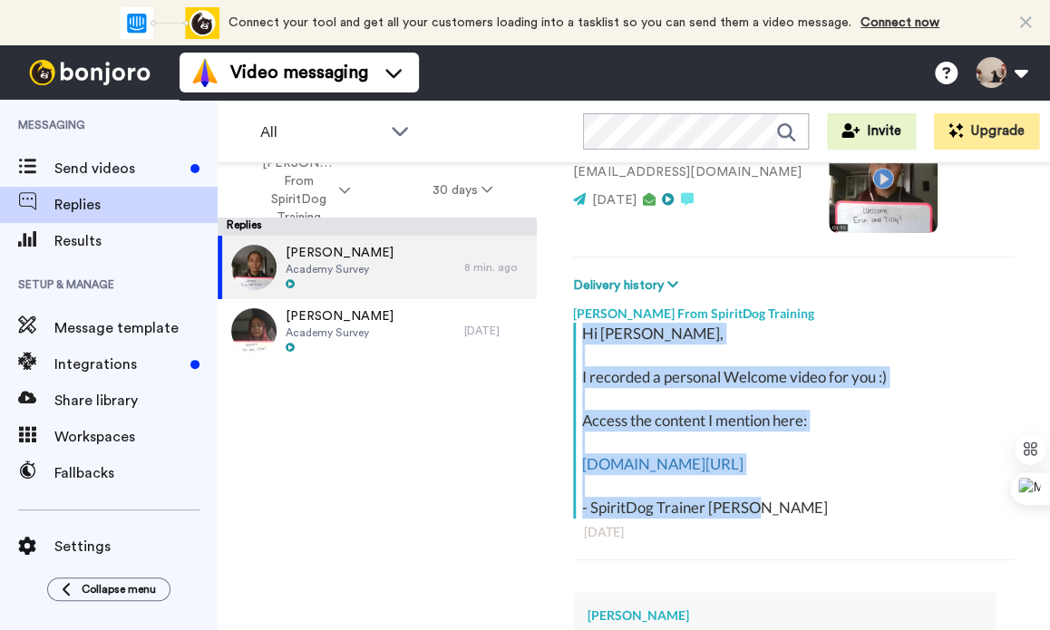
drag, startPoint x: 783, startPoint y: 355, endPoint x: 582, endPoint y: 325, distance: 203.4
click at [582, 325] on div "Hi Erin, I recorded a personal Welcome video for you :) Access the content I me…" at bounding box center [795, 421] width 427 height 196
copy div "Hi Erin, I recorded a personal Welcome video for you :) Access the content I me…"
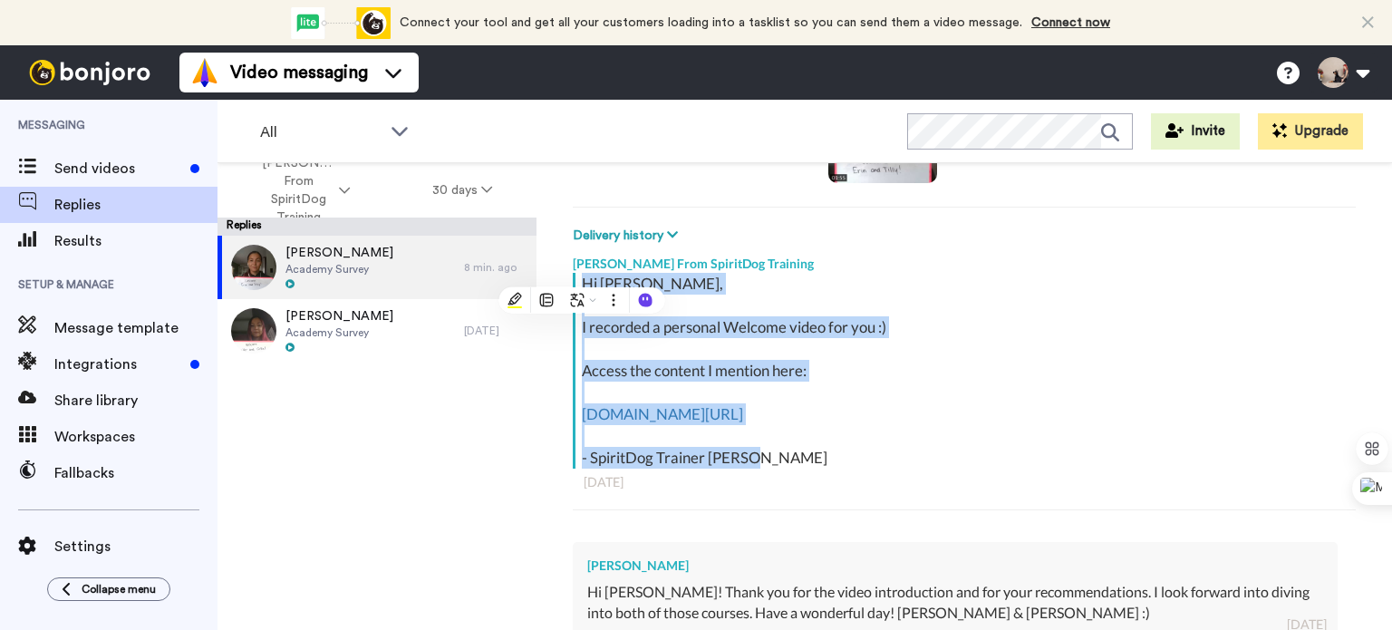
scroll to position [174, 0]
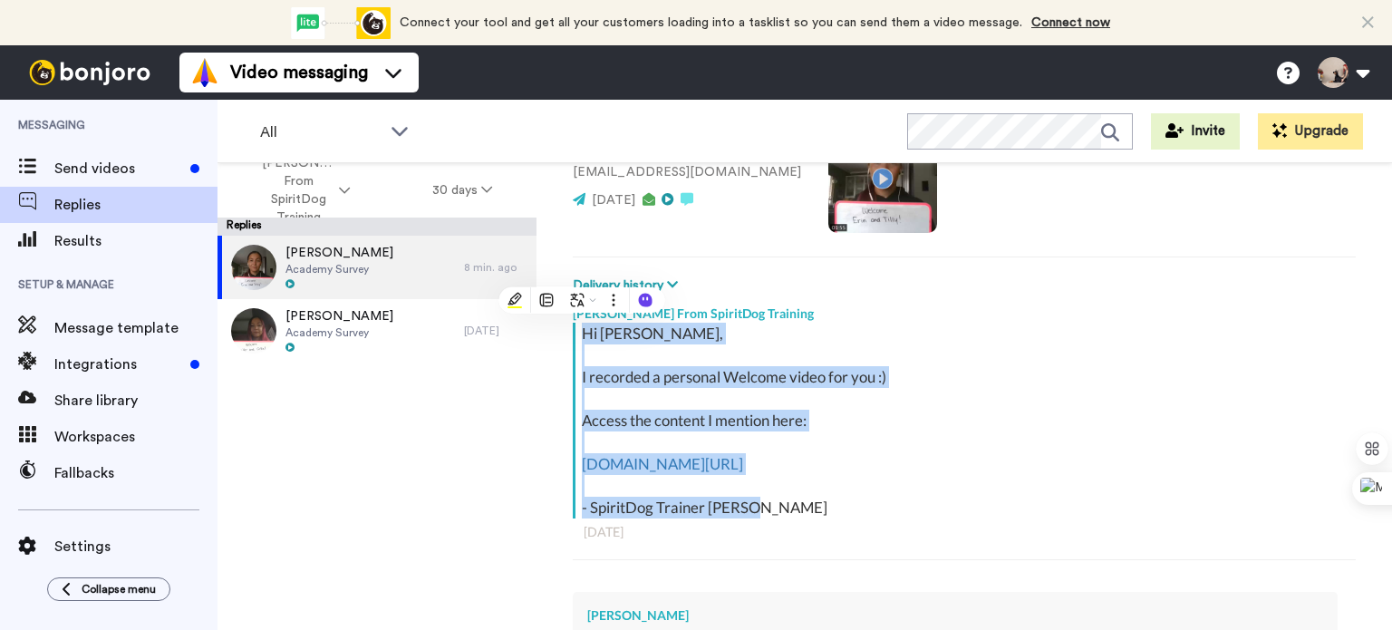
type textarea "x"
